Goal: Check status: Check status

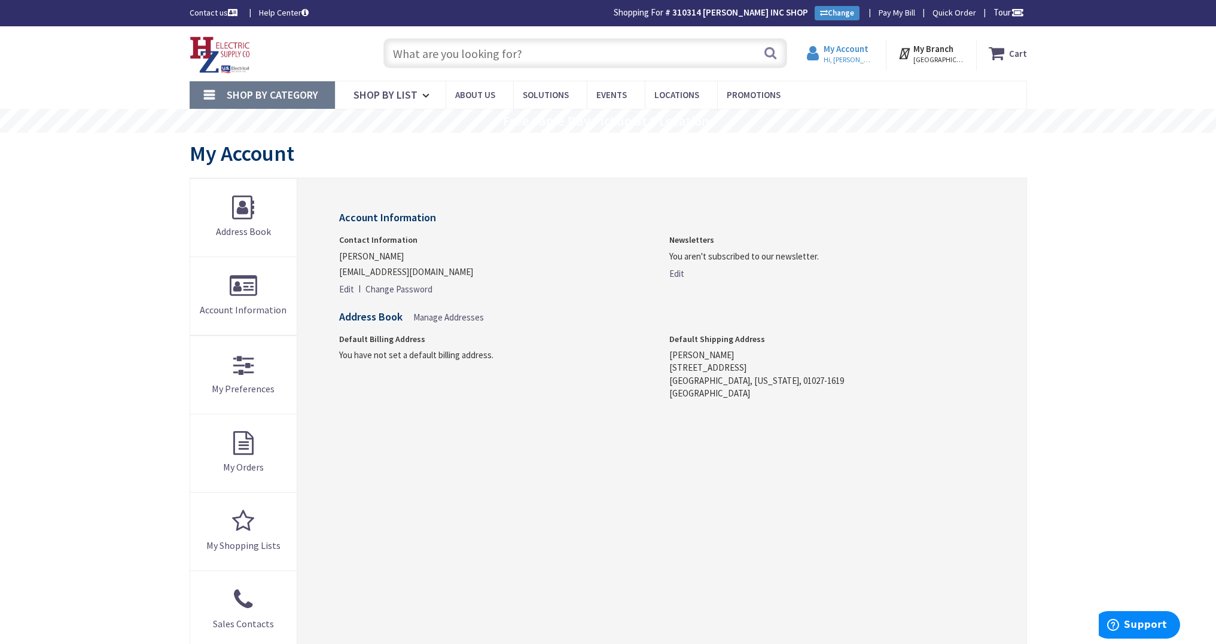
click at [840, 56] on span "Hi, [PERSON_NAME]" at bounding box center [849, 60] width 51 height 10
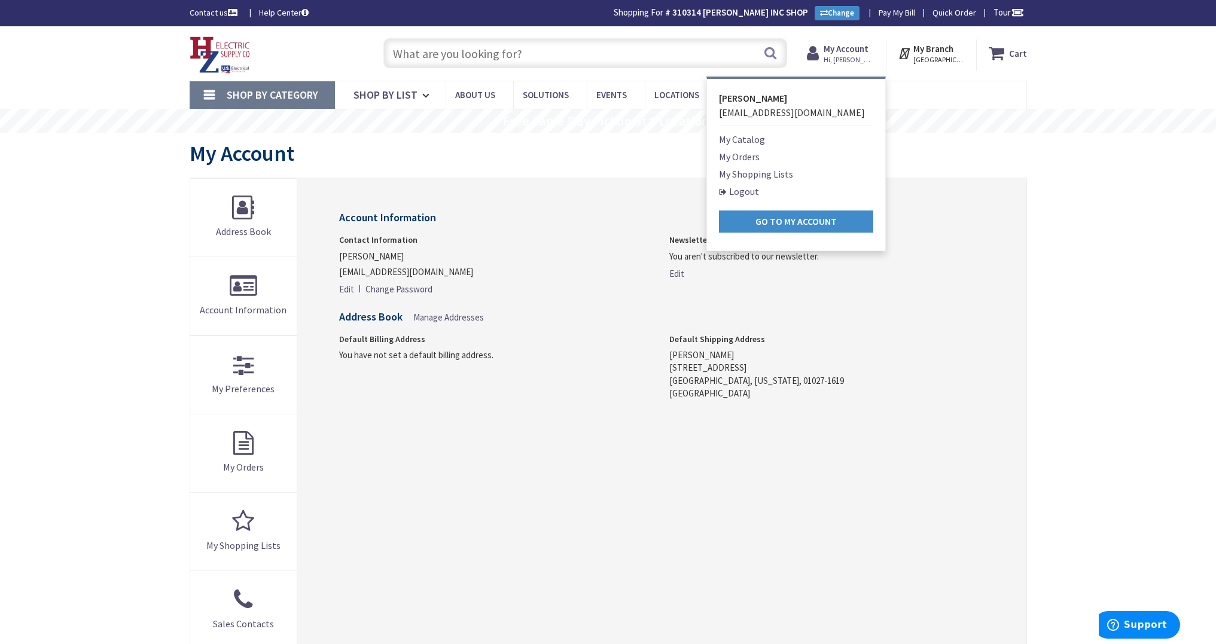
click at [744, 159] on link "My Orders" at bounding box center [739, 157] width 41 height 14
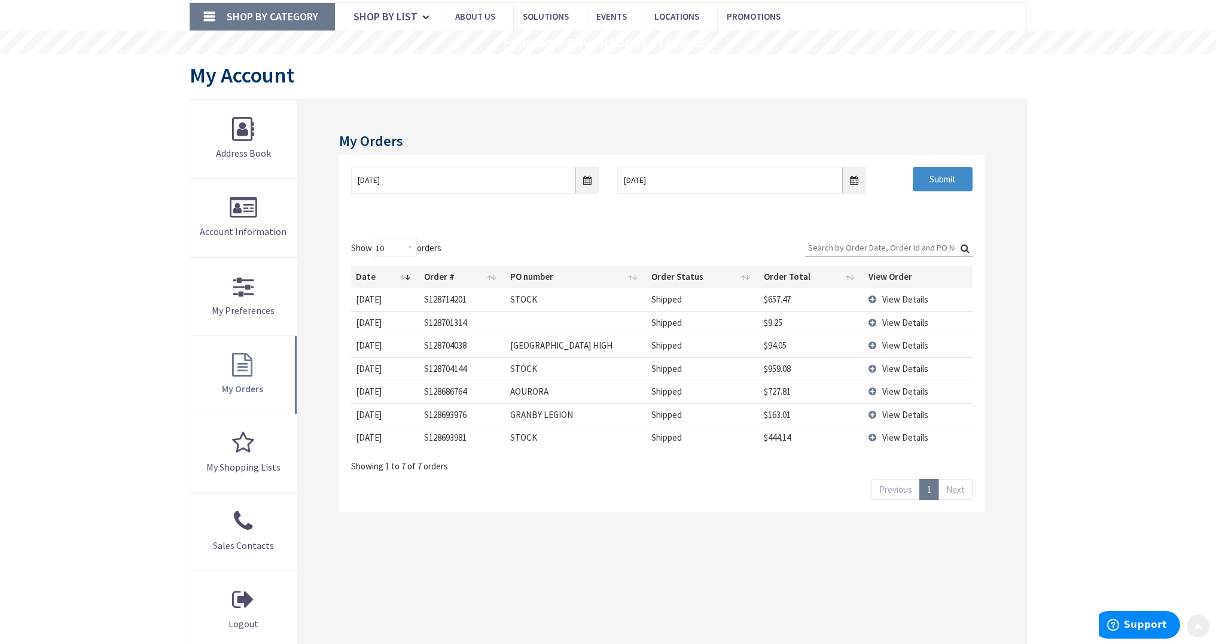
scroll to position [82, 0]
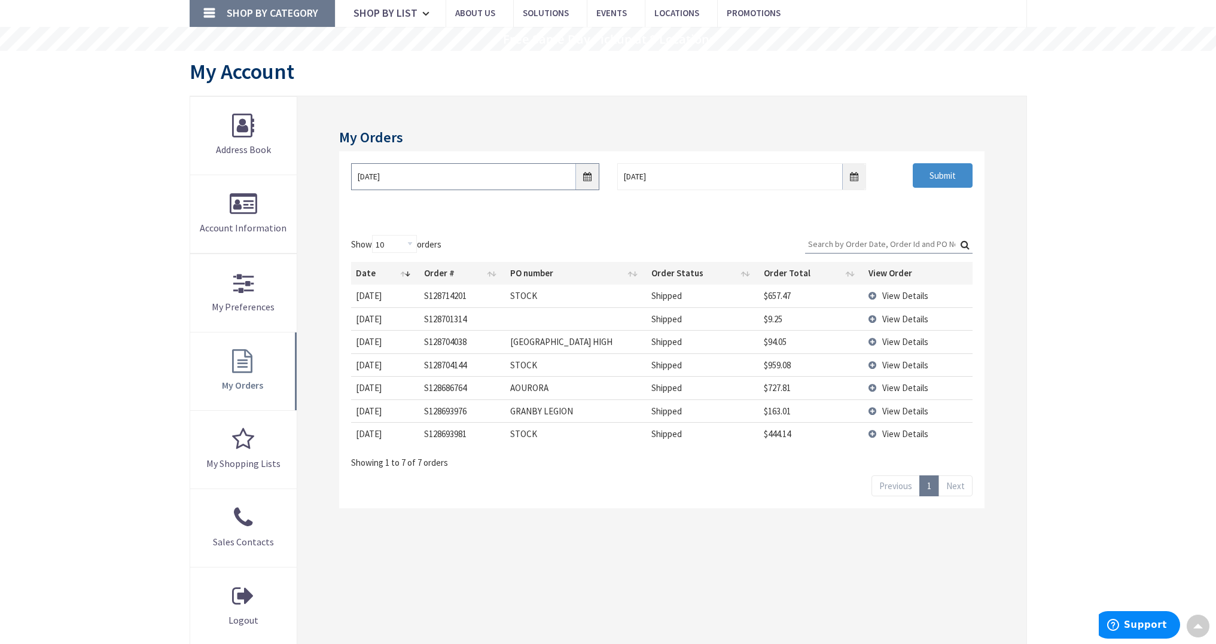
click at [589, 177] on input "8/29/2025" at bounding box center [475, 176] width 248 height 27
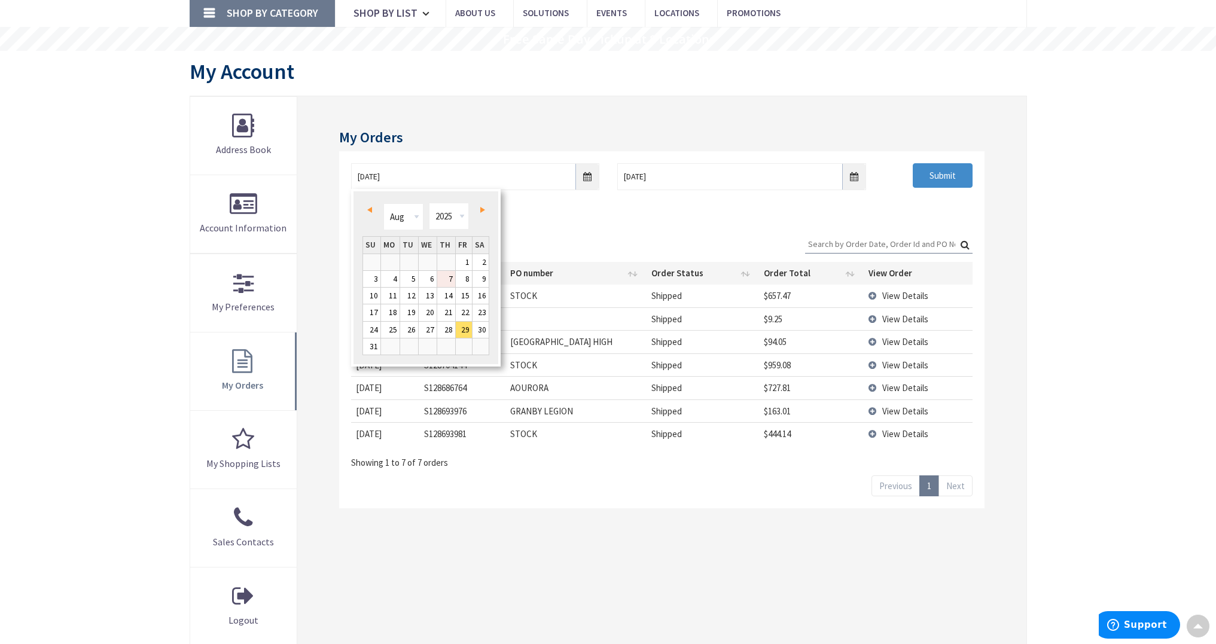
click at [449, 282] on link "7" at bounding box center [446, 279] width 18 height 16
type input "08/07/2025"
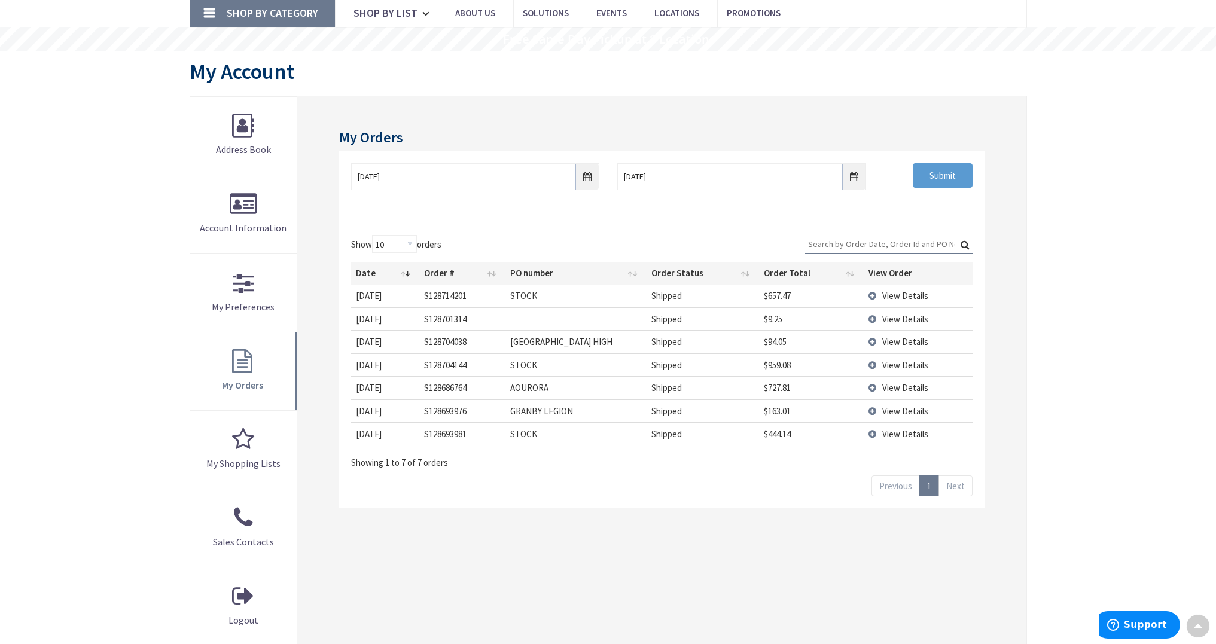
click at [934, 173] on input "Submit" at bounding box center [943, 175] width 60 height 25
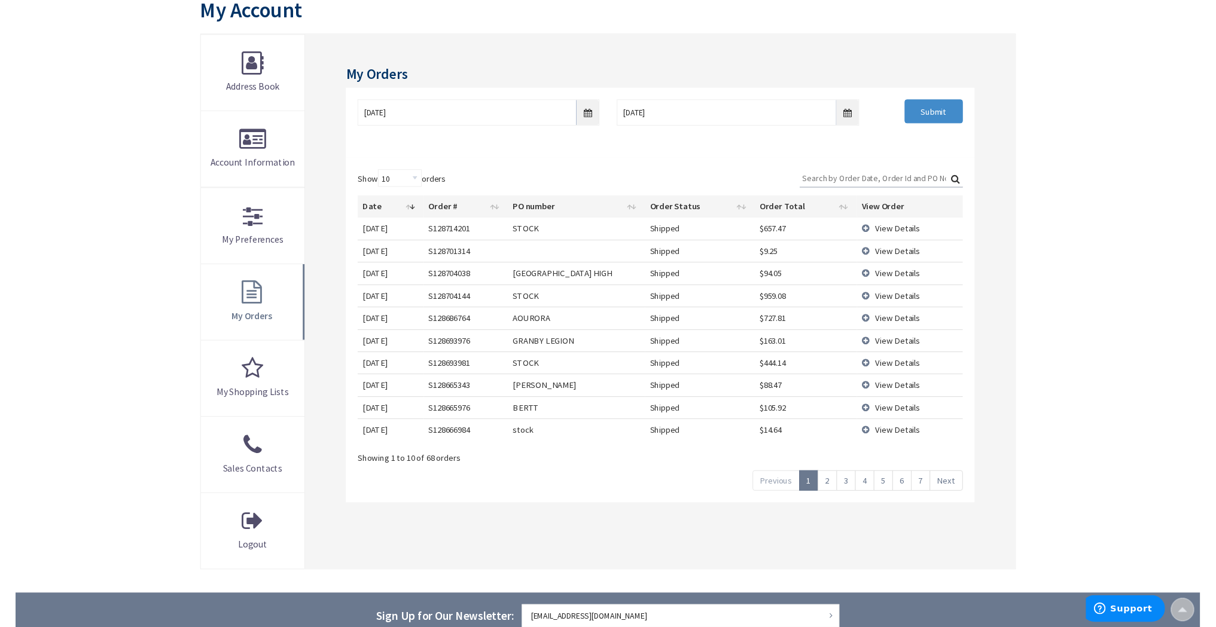
scroll to position [144, 0]
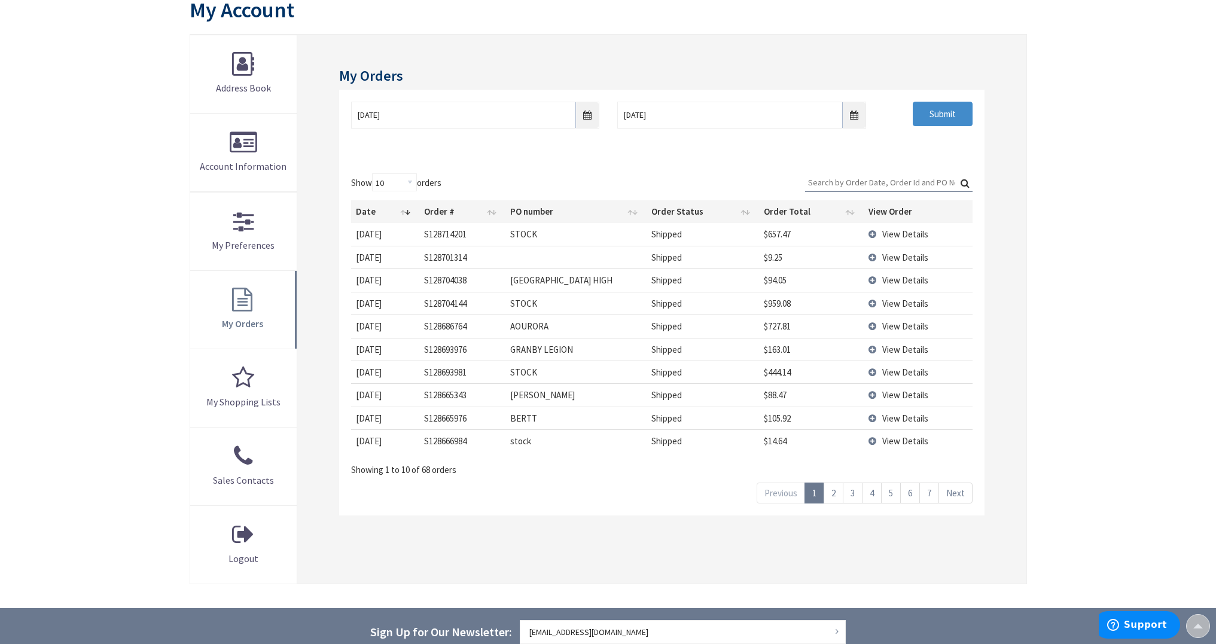
click at [903, 413] on span "View Details" at bounding box center [905, 418] width 46 height 11
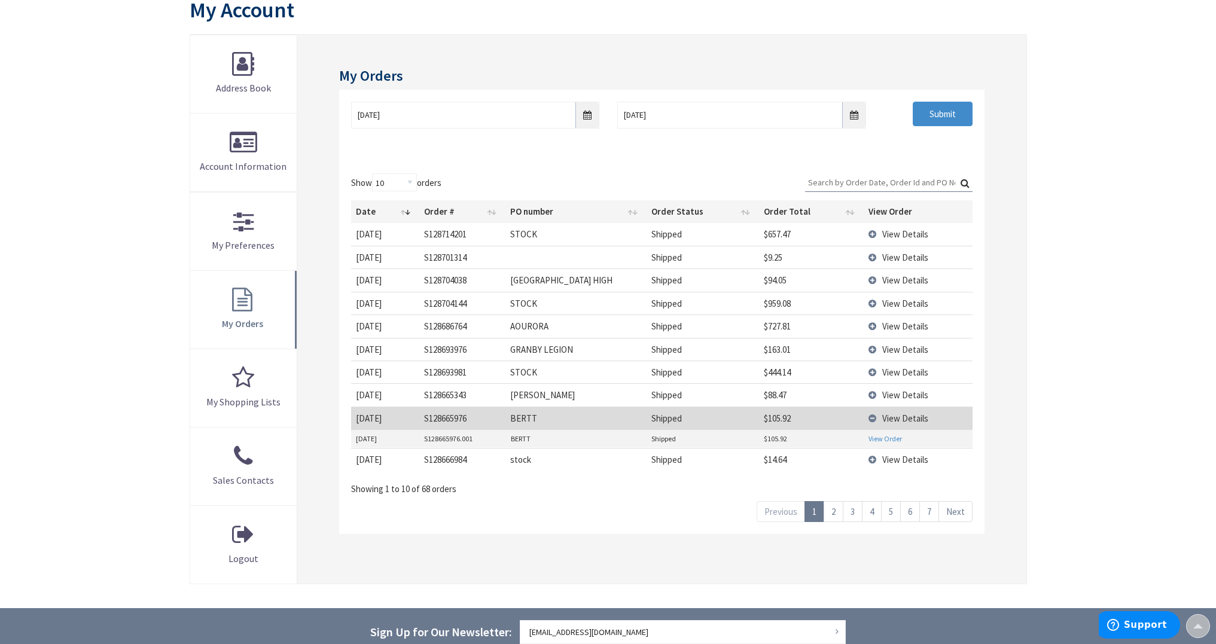
click at [883, 434] on link "View Order" at bounding box center [884, 439] width 33 height 10
click at [834, 508] on link "2" at bounding box center [834, 511] width 20 height 21
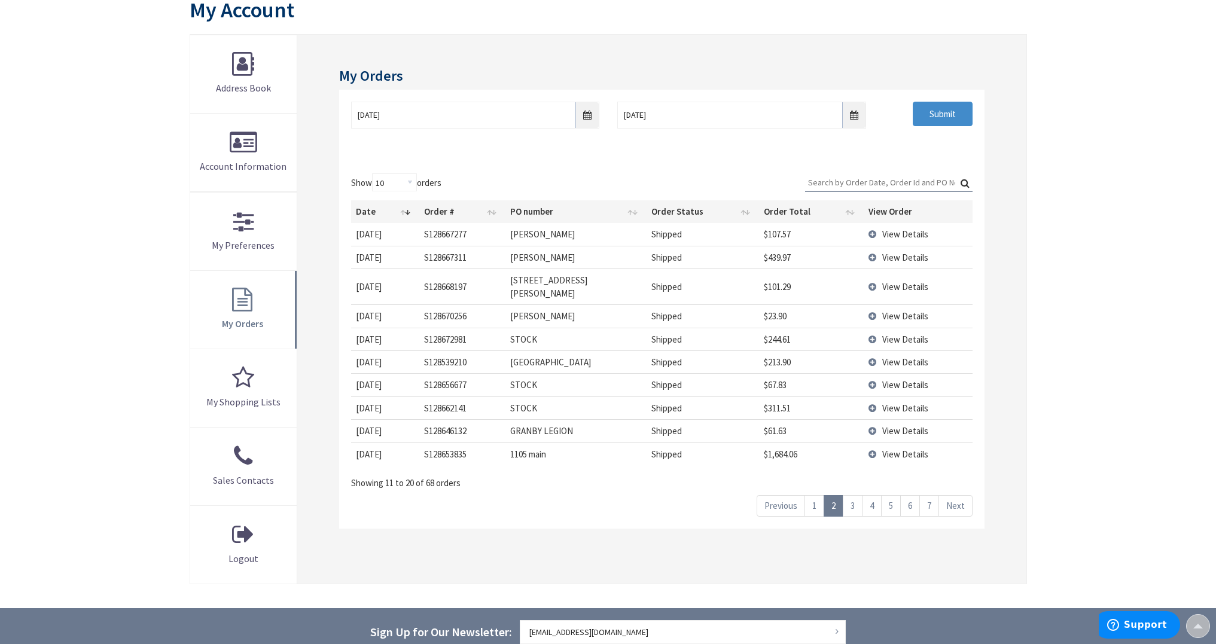
click at [846, 495] on link "3" at bounding box center [853, 505] width 20 height 21
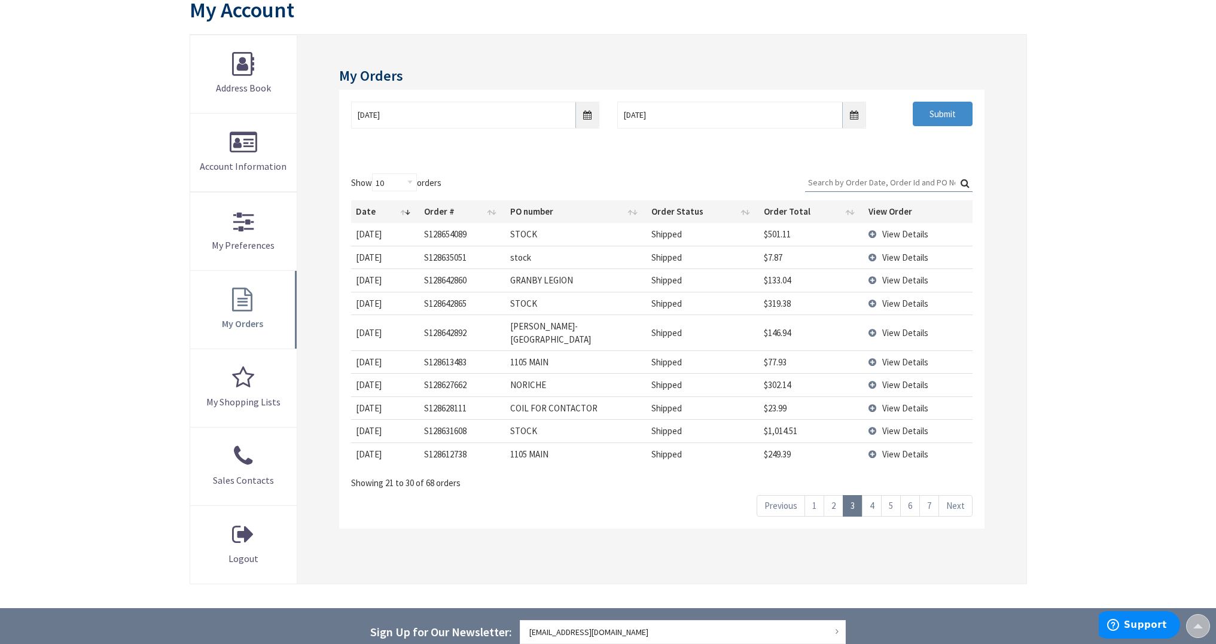
click at [901, 403] on span "View Details" at bounding box center [905, 408] width 46 height 11
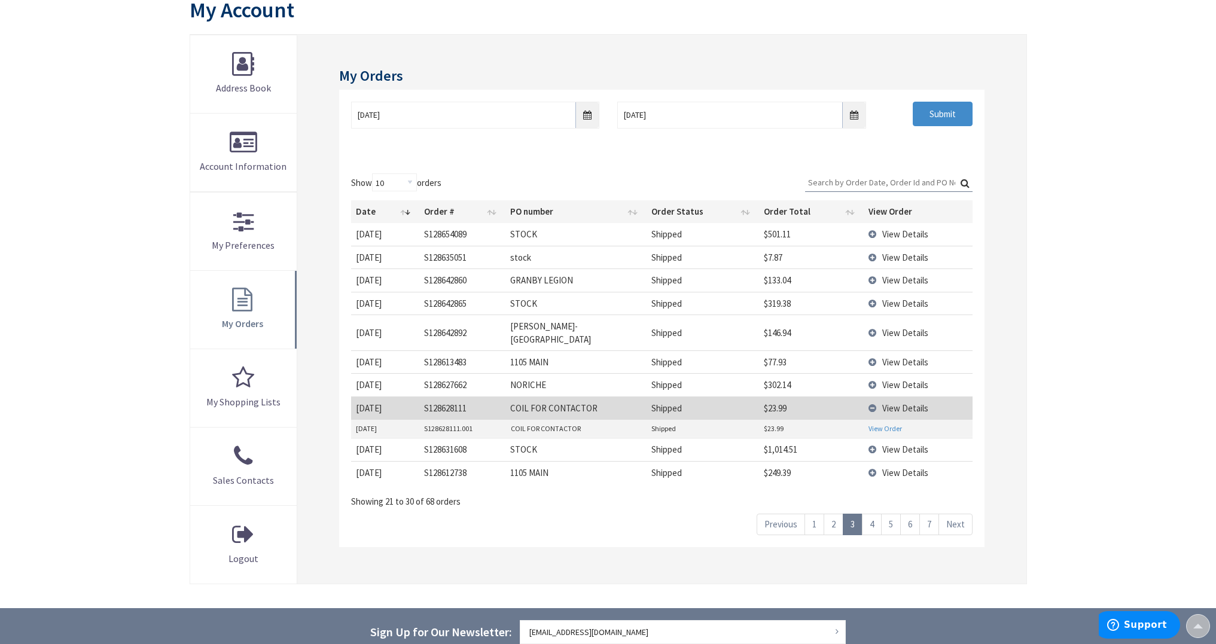
click at [884, 423] on link "View Order" at bounding box center [884, 428] width 33 height 10
click at [877, 514] on link "4" at bounding box center [872, 524] width 20 height 21
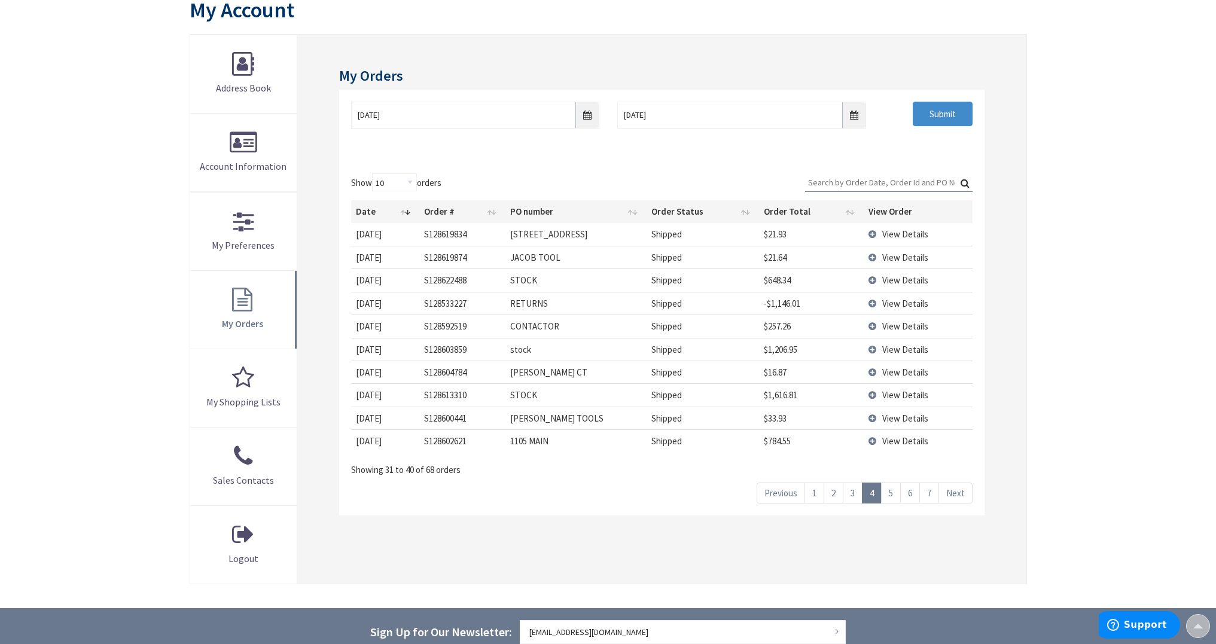
click at [917, 255] on span "View Details" at bounding box center [905, 257] width 46 height 11
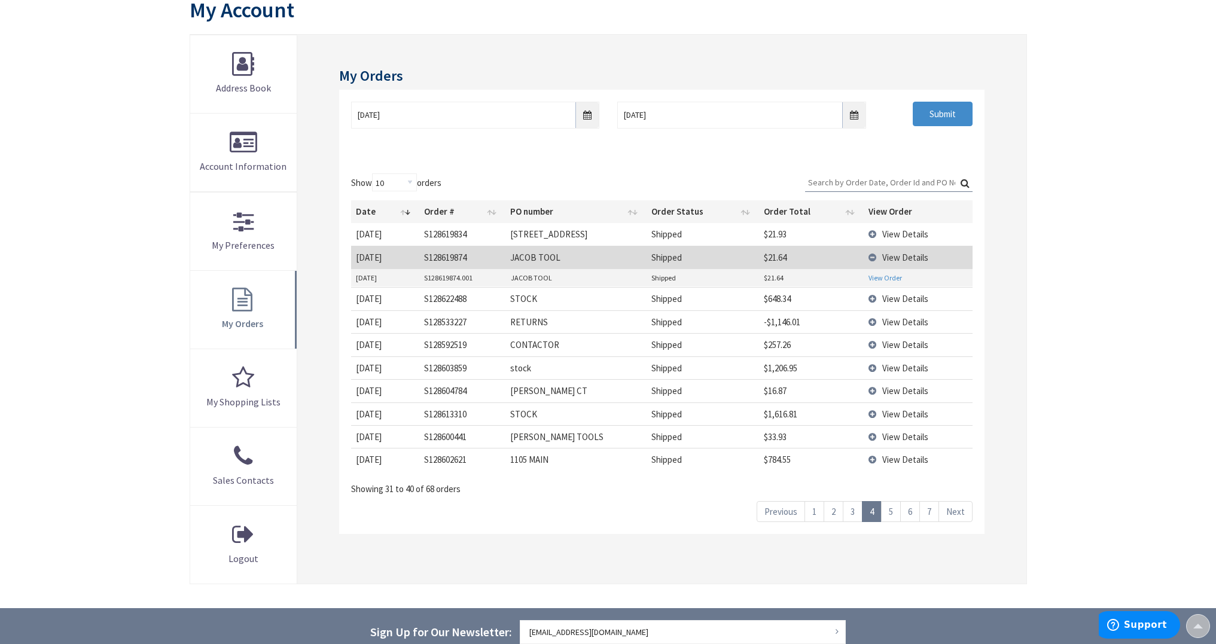
click at [883, 275] on link "View Order" at bounding box center [884, 278] width 33 height 10
click at [898, 343] on span "View Details" at bounding box center [905, 344] width 46 height 11
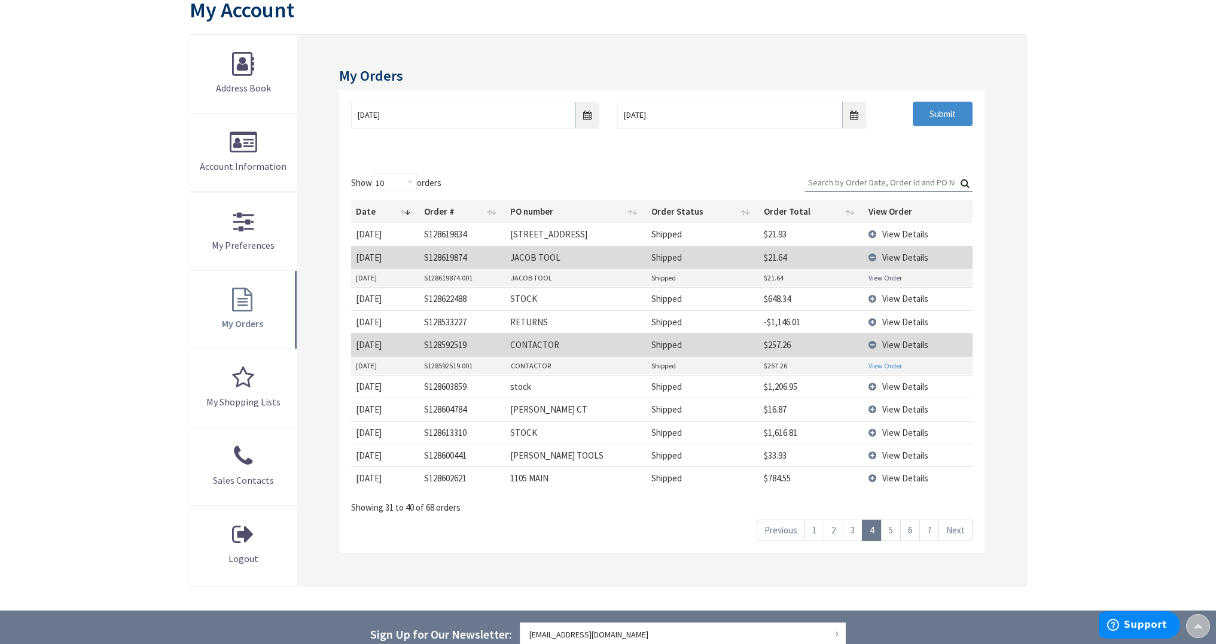
click at [887, 364] on link "View Order" at bounding box center [884, 366] width 33 height 10
click at [888, 361] on link "View Order" at bounding box center [884, 366] width 33 height 10
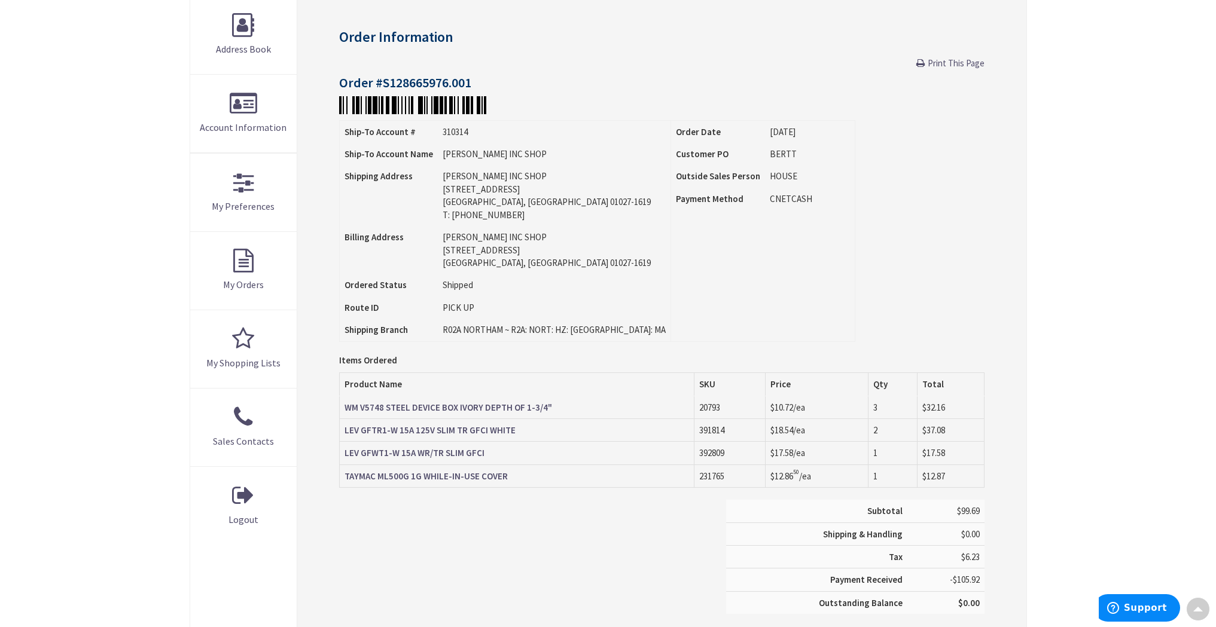
scroll to position [196, 0]
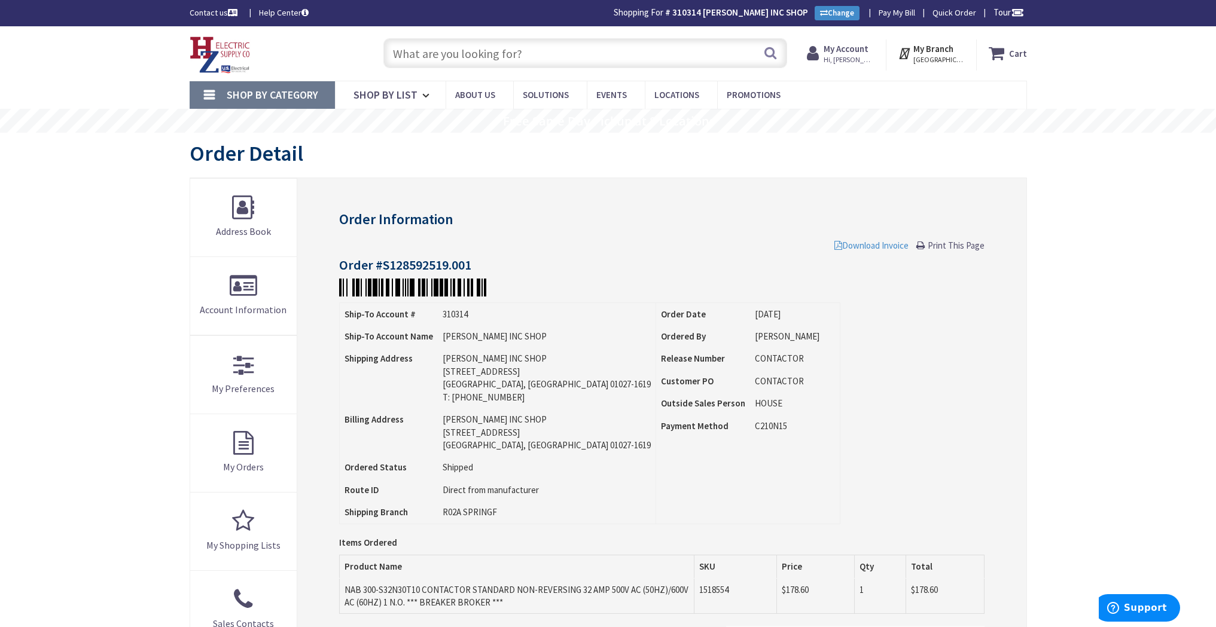
click at [874, 243] on span "Download Invoice" at bounding box center [871, 245] width 74 height 11
click at [668, 48] on input "text" at bounding box center [585, 53] width 404 height 30
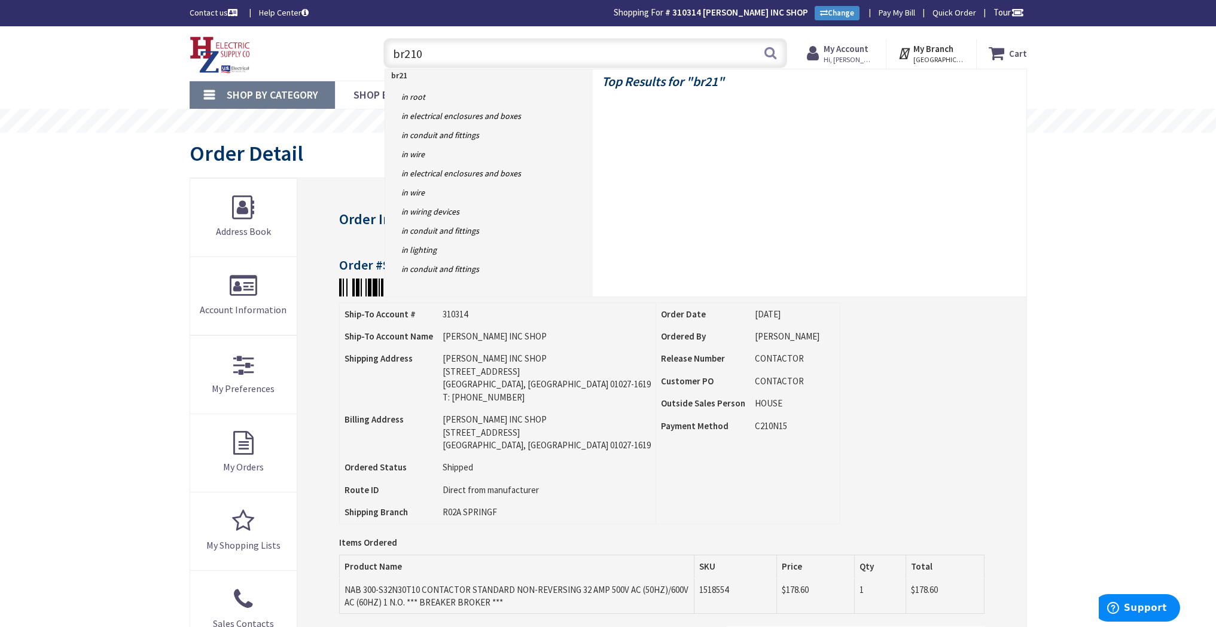
type input "br2100"
